Goal: Information Seeking & Learning: Learn about a topic

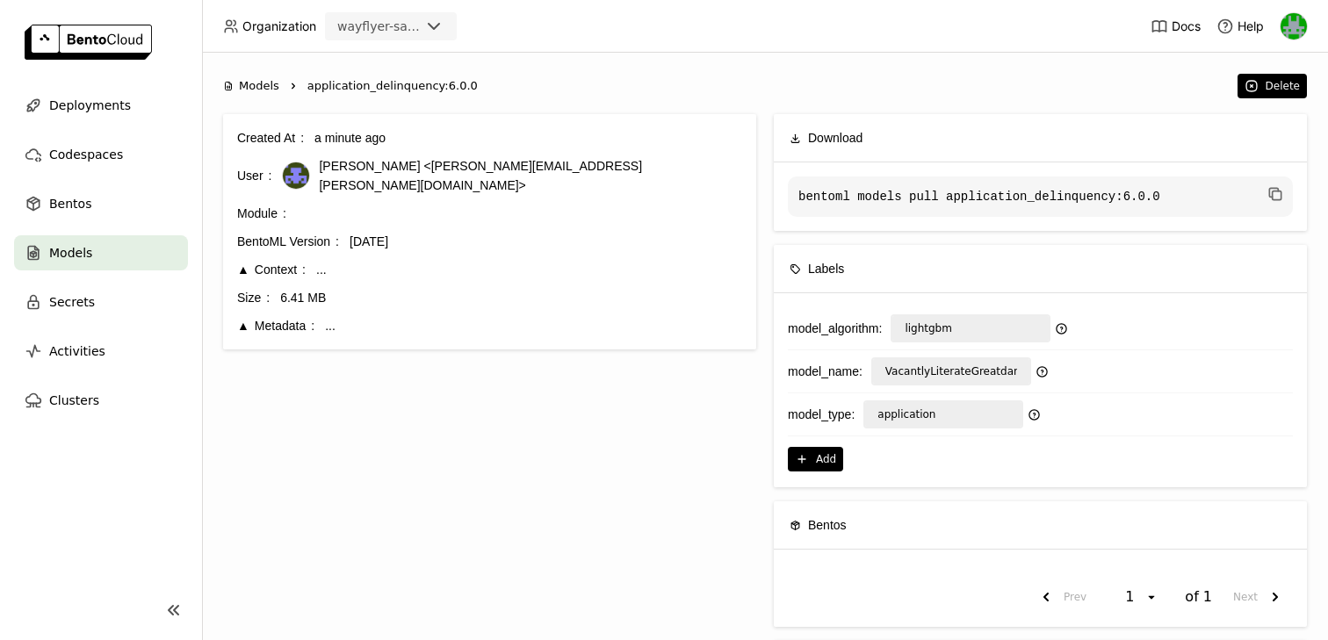
click at [240, 316] on div "Metadata" at bounding box center [275, 325] width 77 height 19
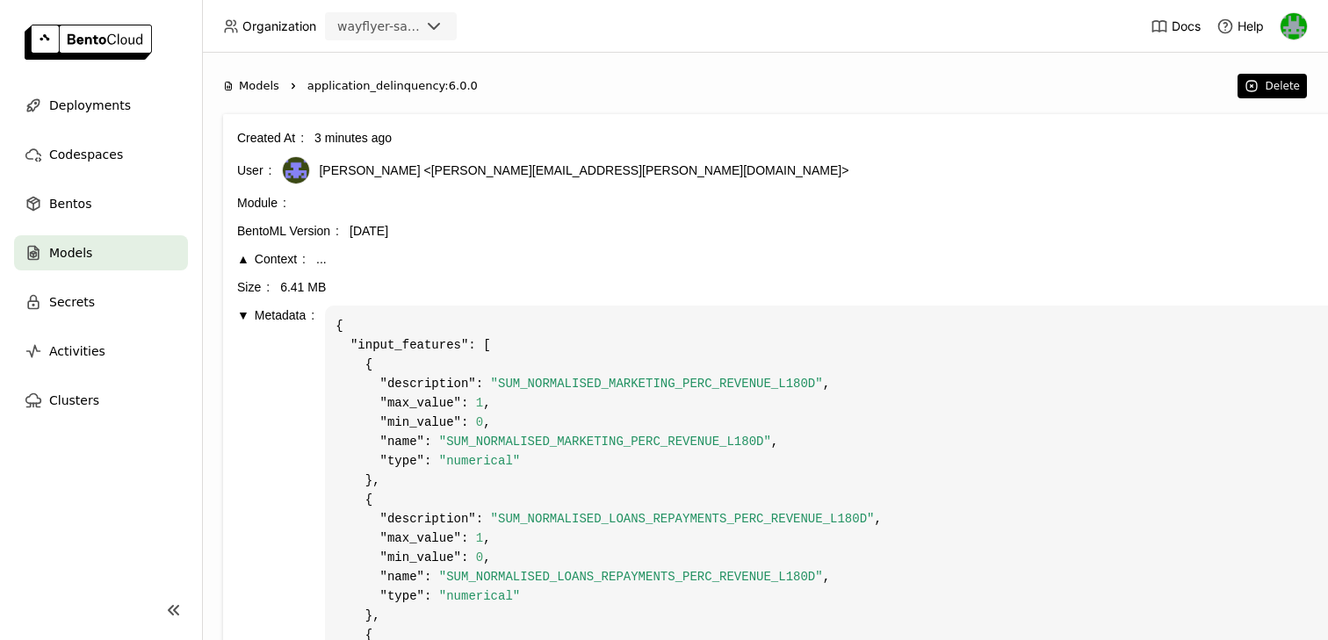
click at [74, 248] on span "Models" at bounding box center [70, 252] width 43 height 21
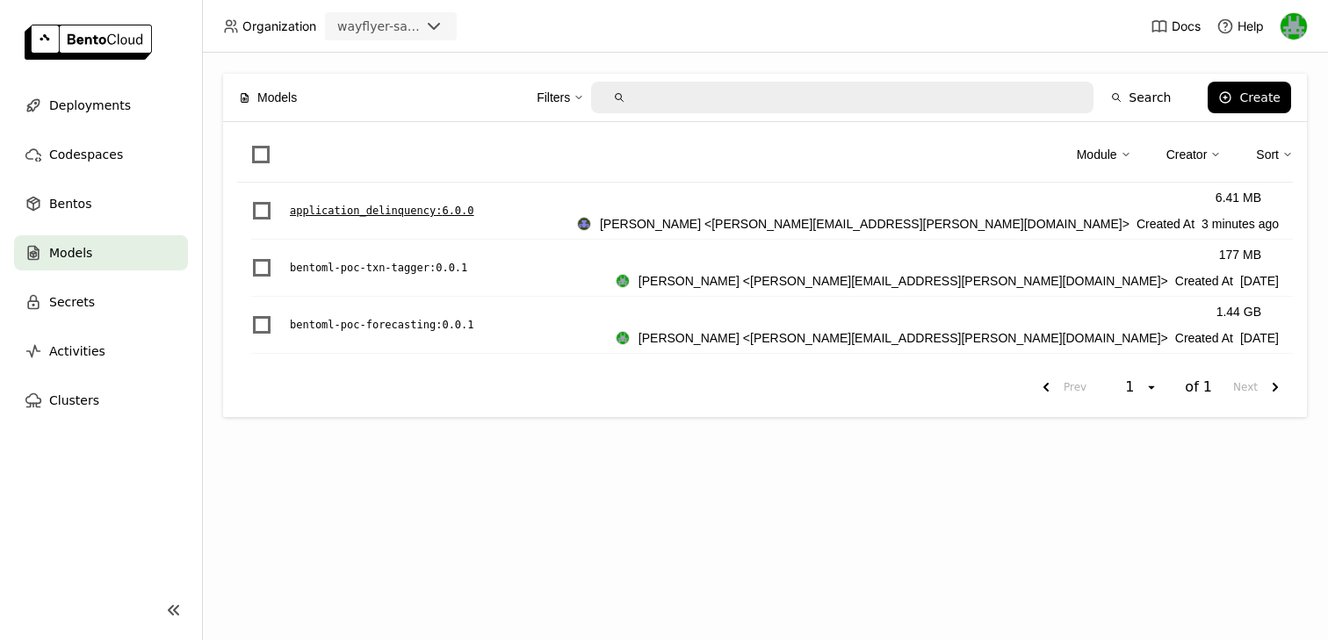
click at [371, 220] on div "application_delinquency : 6.0.0 6.41 MB [PERSON_NAME] <[PERSON_NAME][EMAIL_ADDR…" at bounding box center [771, 211] width 1041 height 57
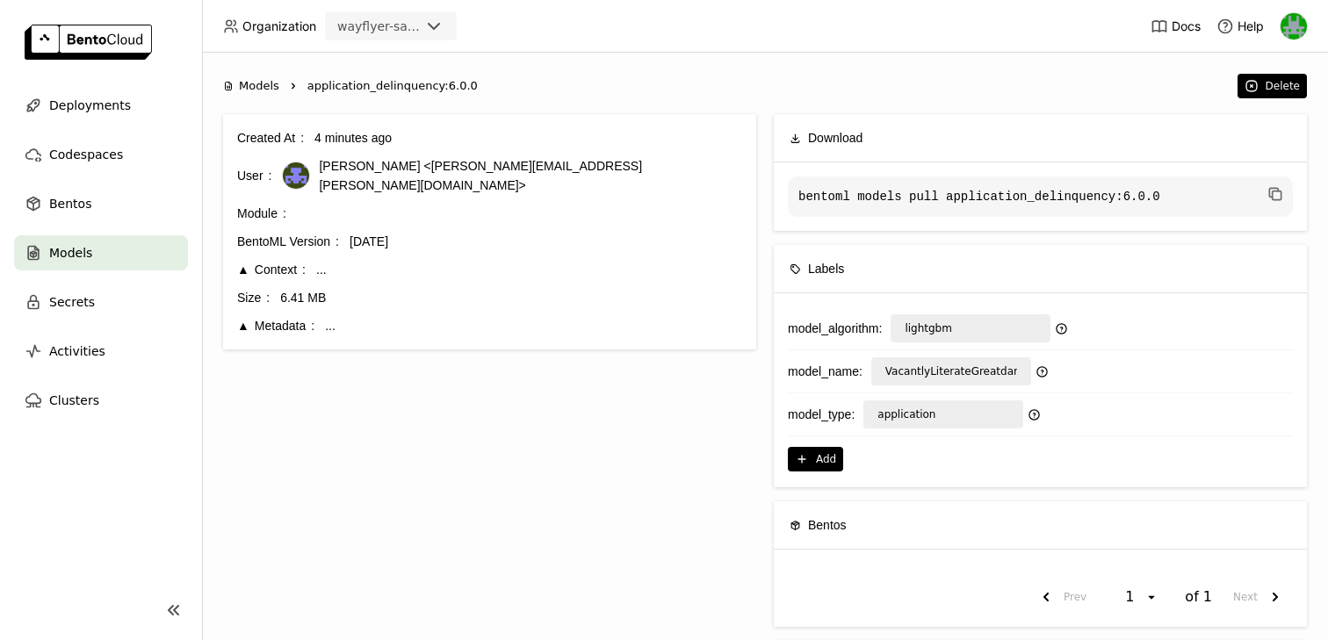
click at [252, 316] on div "Metadata" at bounding box center [275, 325] width 77 height 19
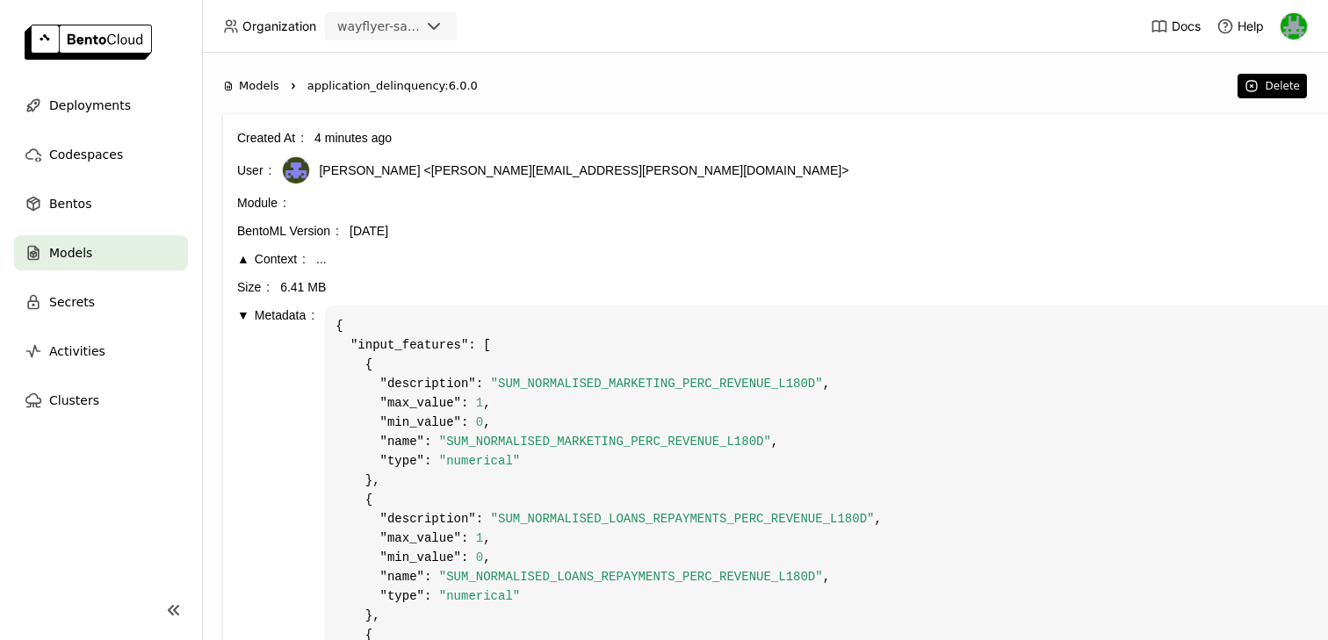
click at [241, 262] on div "Context" at bounding box center [271, 258] width 68 height 19
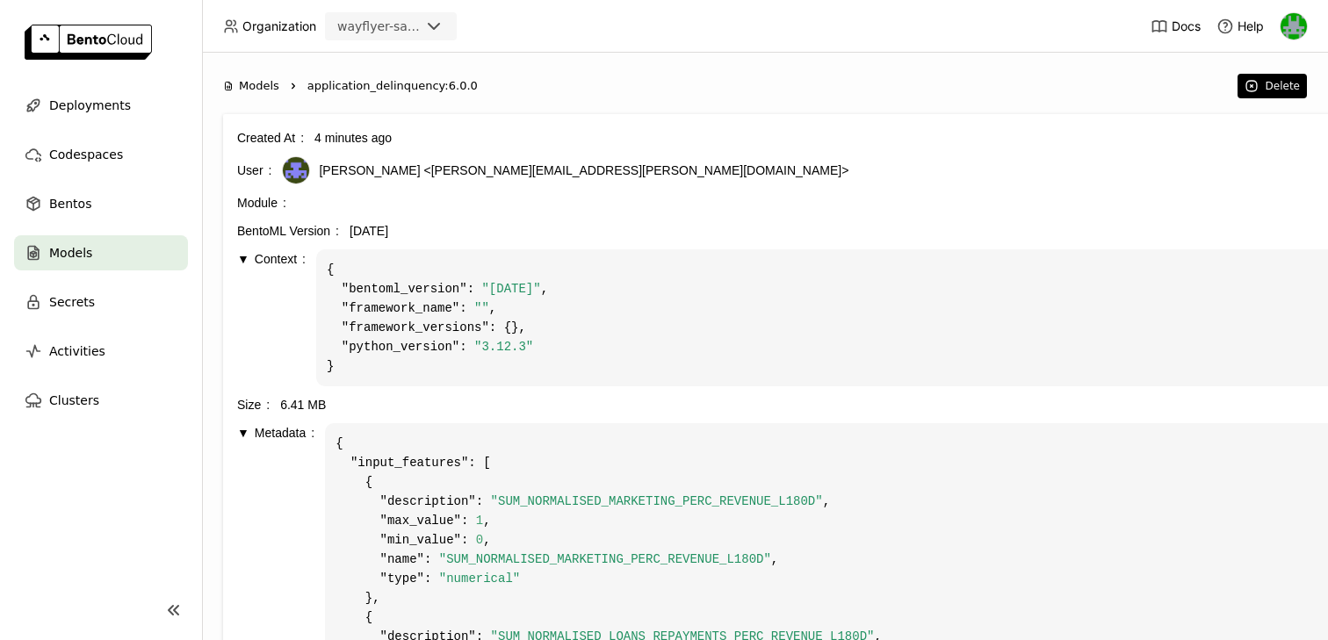
click at [79, 249] on span "Models" at bounding box center [70, 252] width 43 height 21
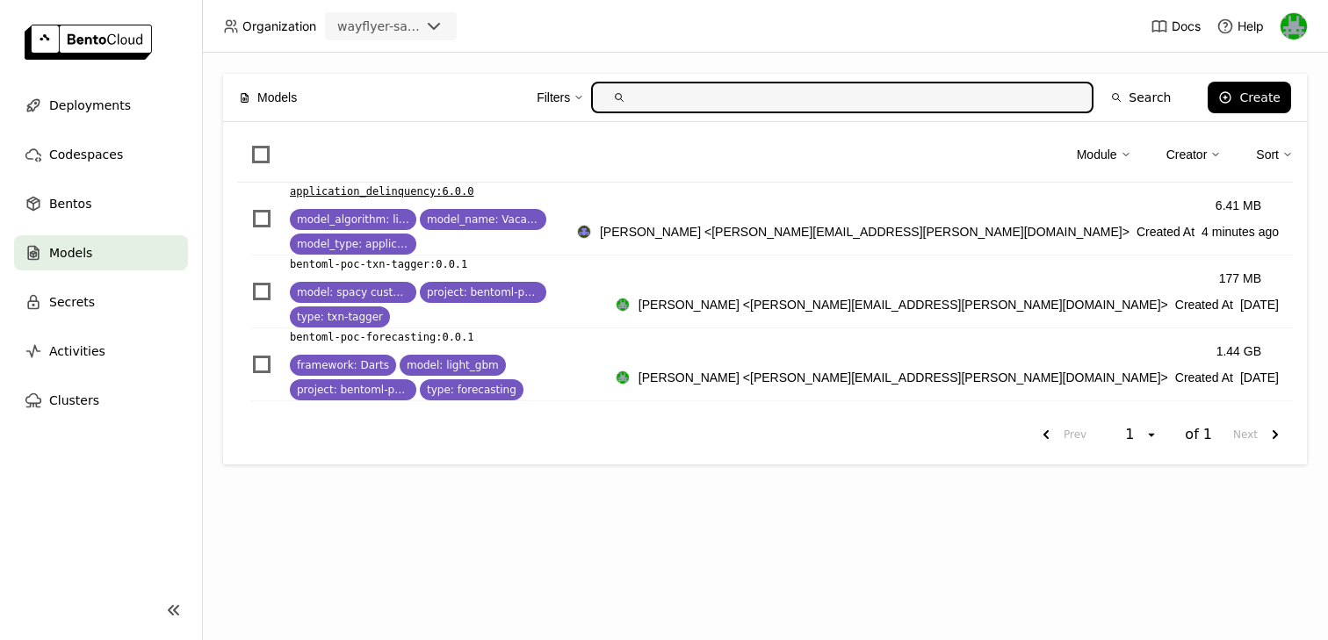
click at [386, 197] on p "application_delinquency : 6.0.0" at bounding box center [382, 192] width 184 height 18
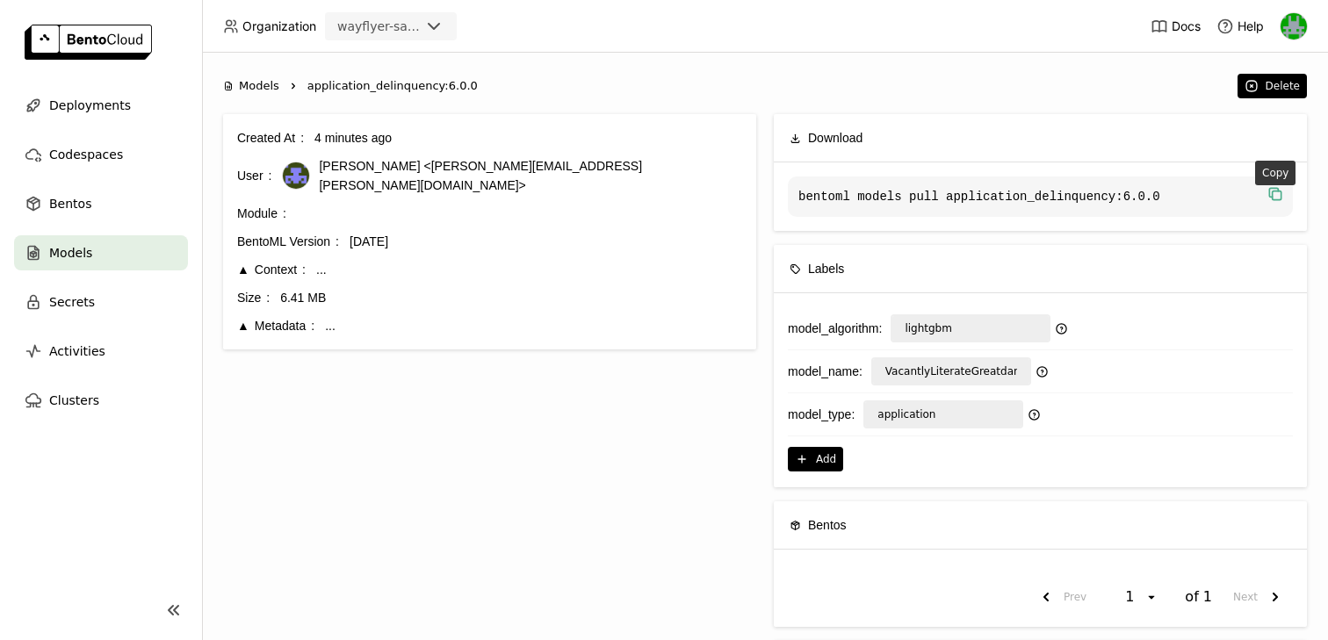
click at [1269, 192] on icon "button" at bounding box center [1273, 192] width 9 height 9
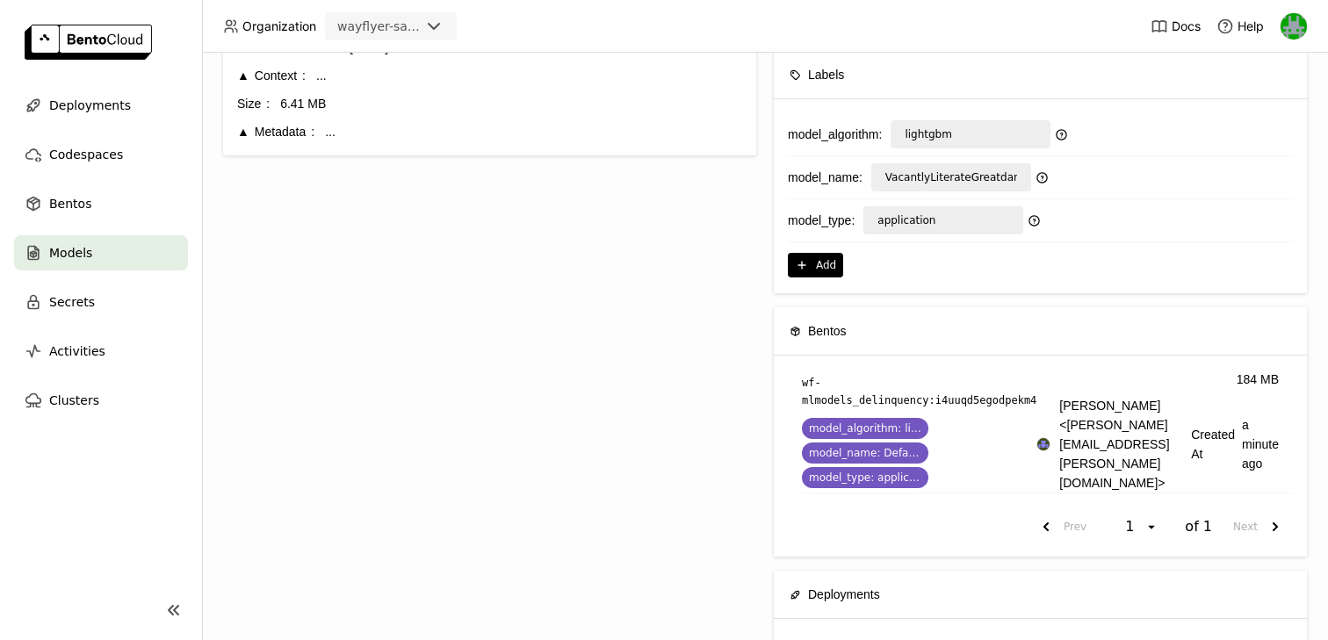
scroll to position [153, 0]
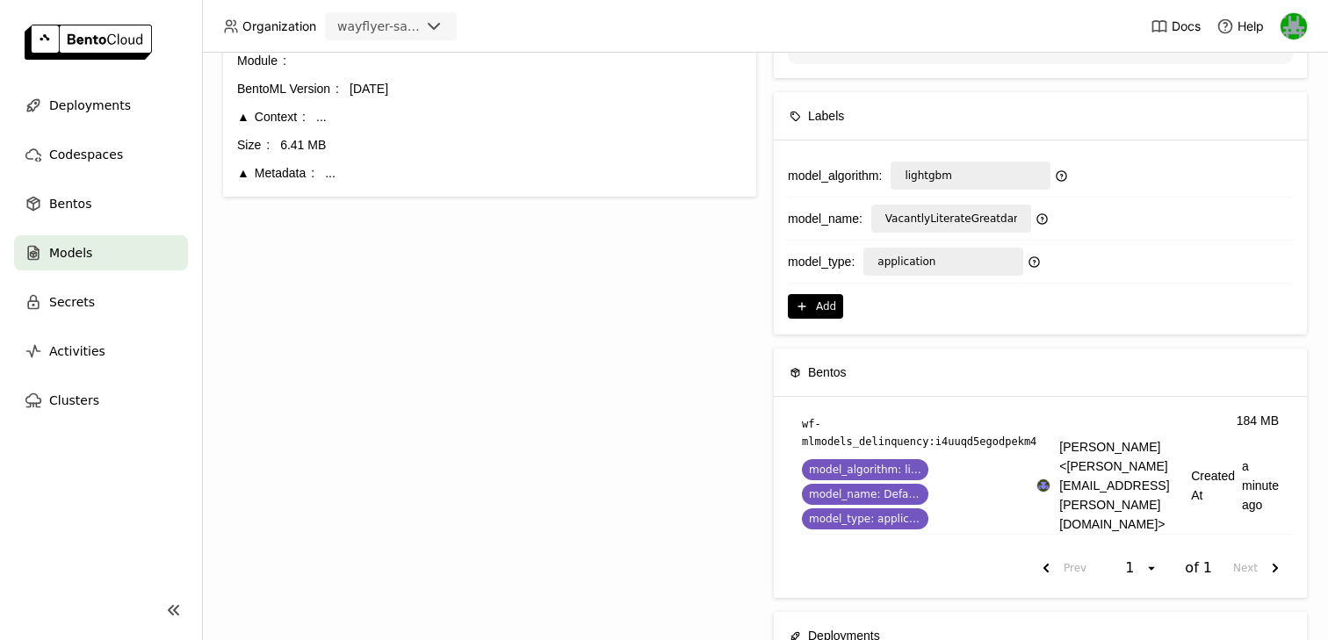
click at [64, 243] on span "Models" at bounding box center [70, 252] width 43 height 21
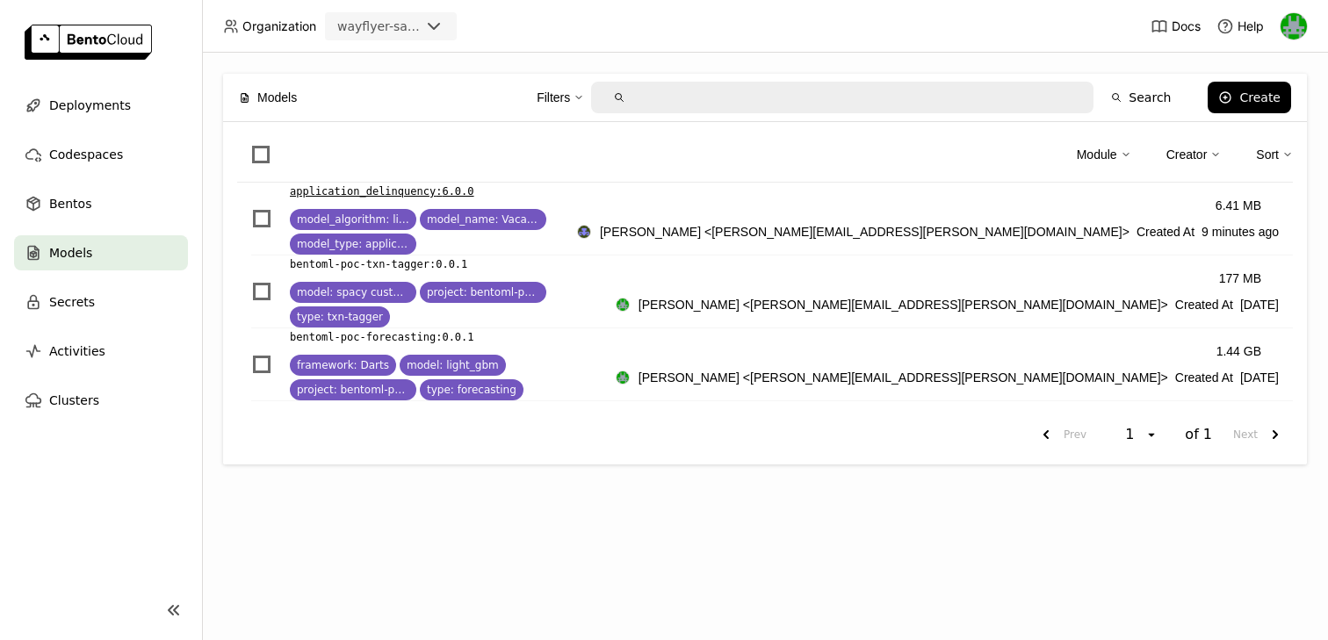
click at [400, 191] on p "application_delinquency : 6.0.0" at bounding box center [382, 192] width 184 height 18
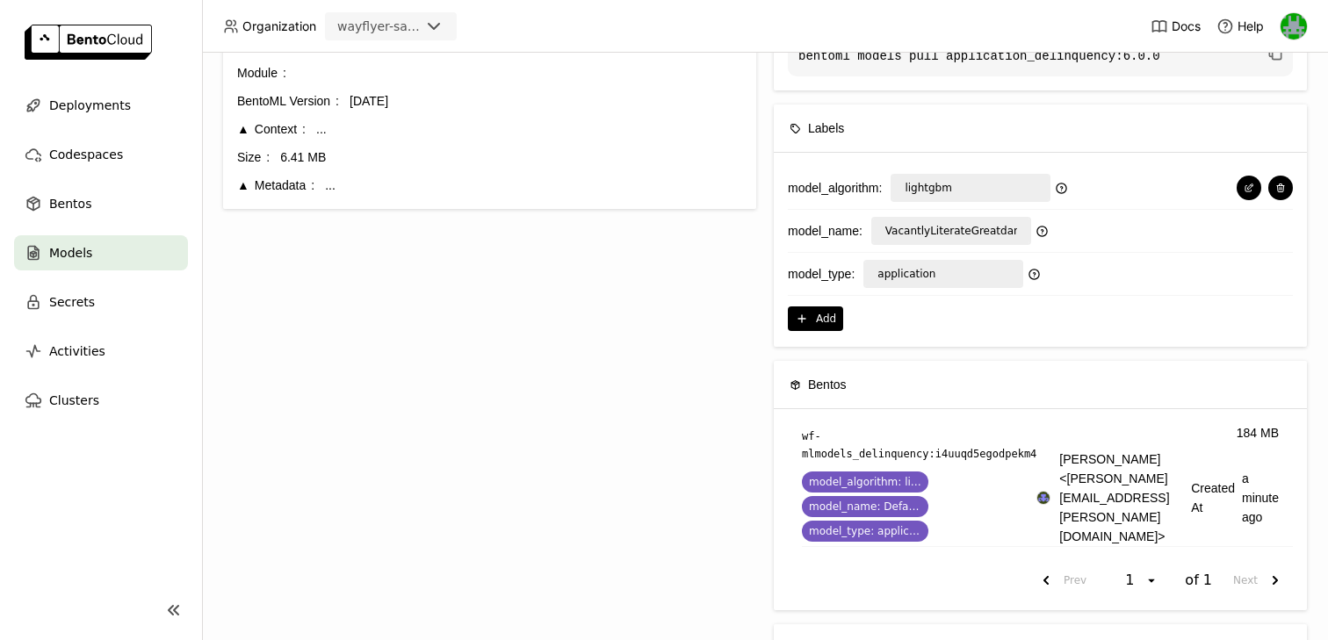
scroll to position [188, 0]
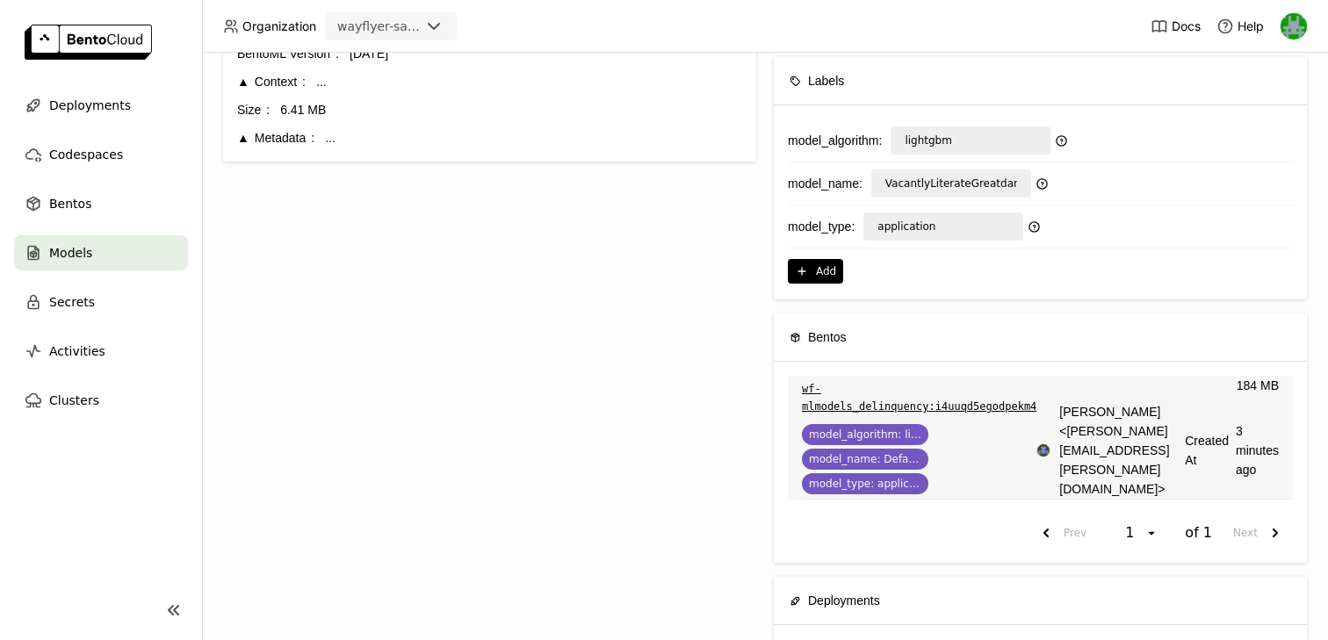
click at [810, 393] on p "wf-mlmodels_delinquency : i4uuqd5egodpekm4" at bounding box center [919, 397] width 234 height 35
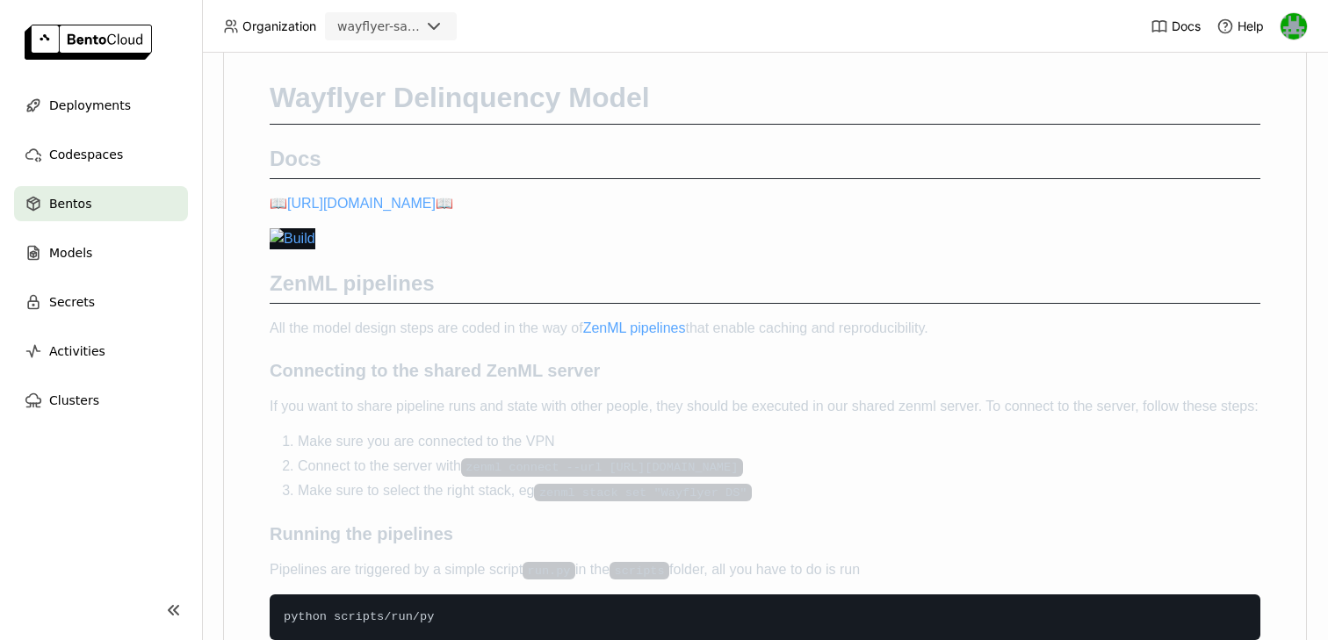
scroll to position [421, 0]
